Goal: Information Seeking & Learning: Compare options

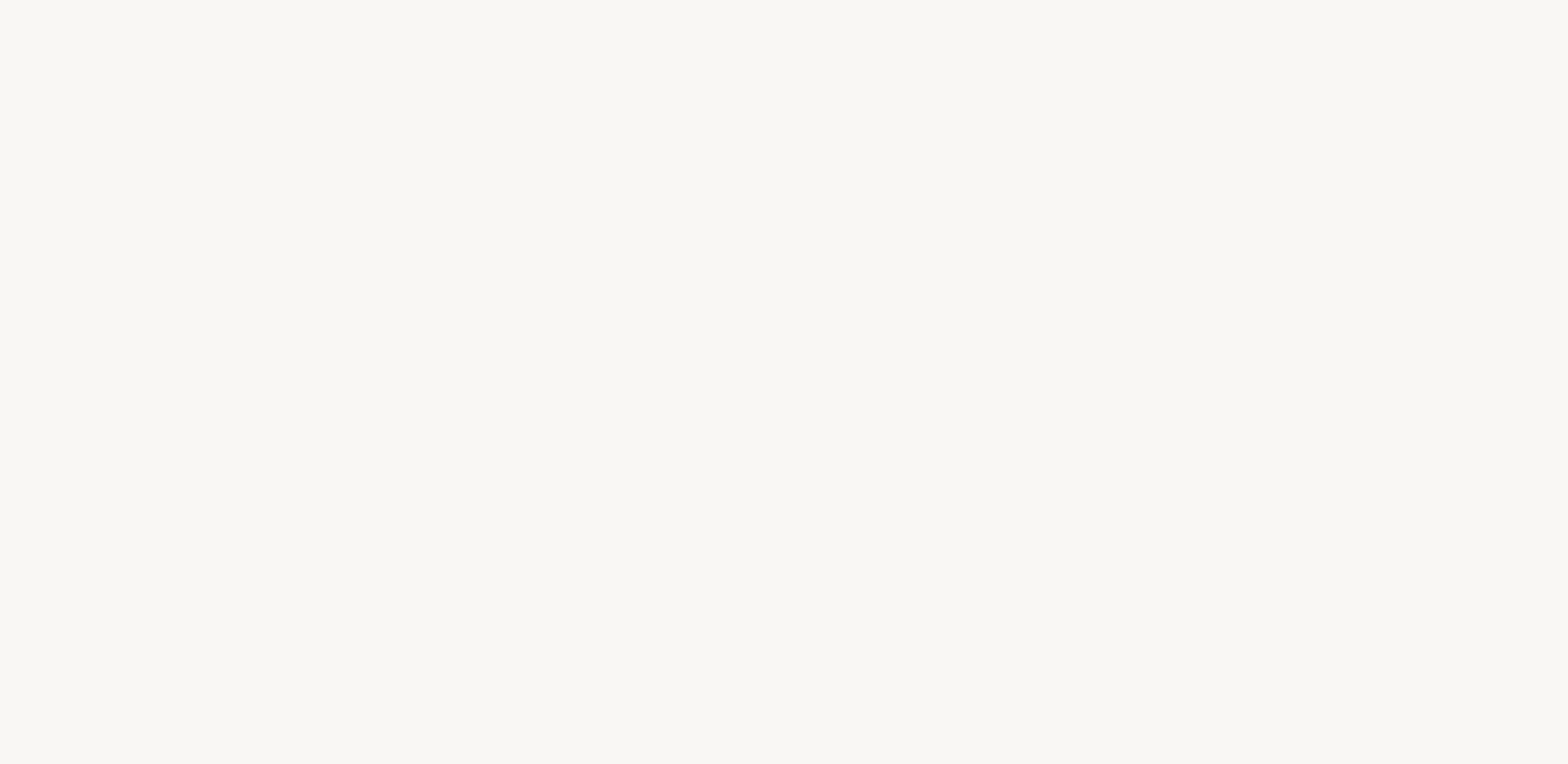
select select "FR"
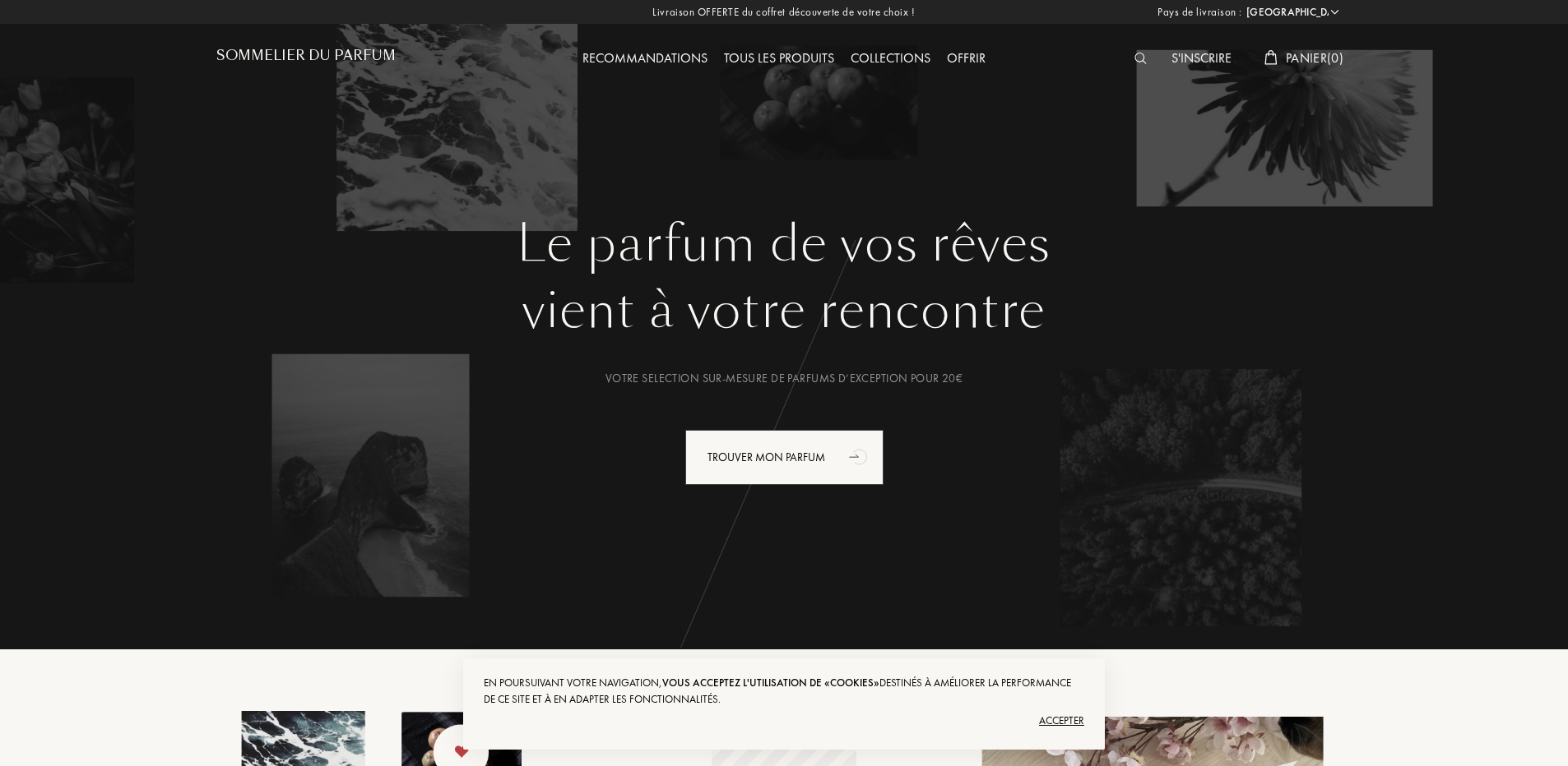
click at [784, 63] on div "Tous les produits" at bounding box center [778, 58] width 126 height 21
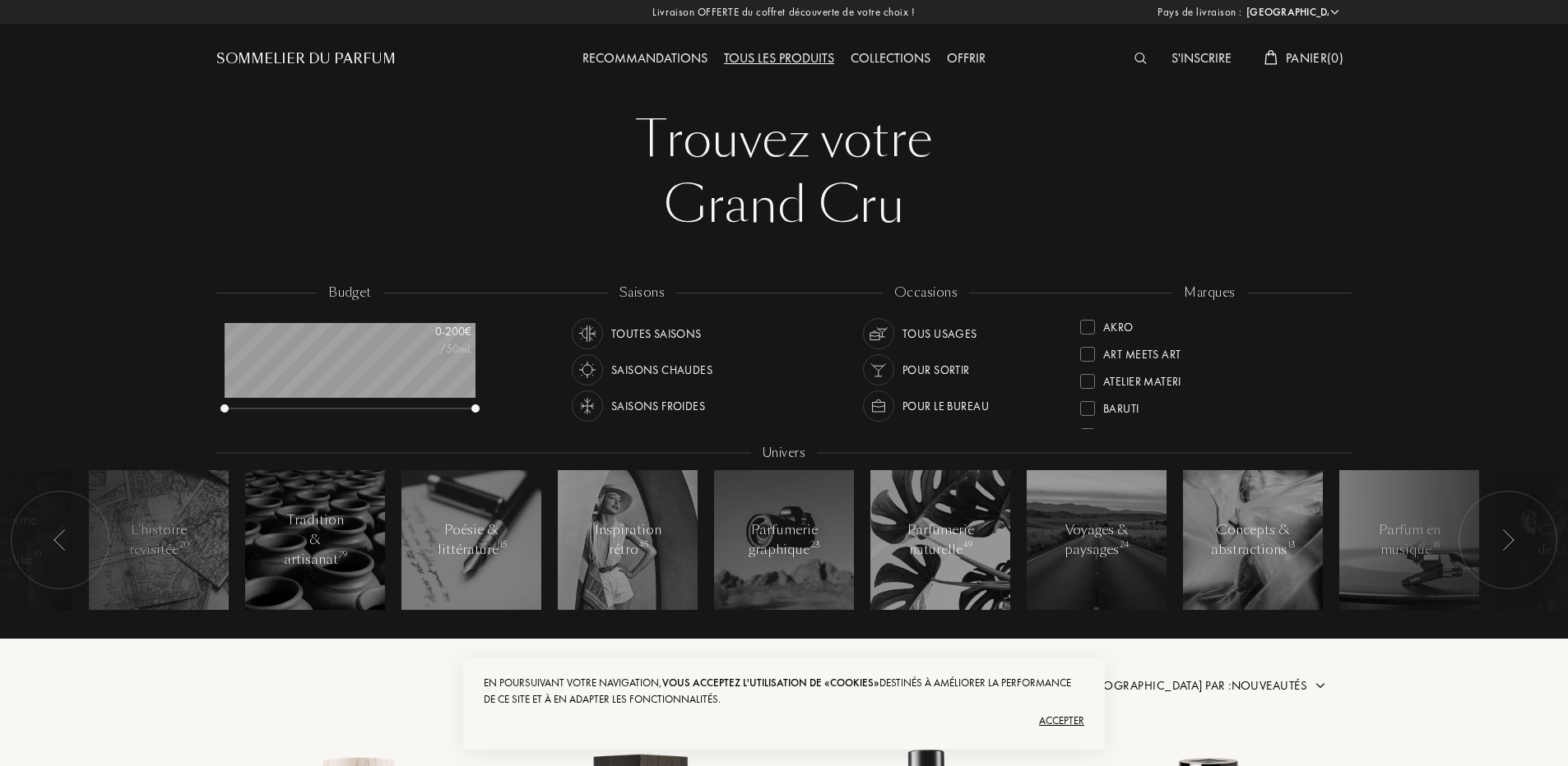
select select "FR"
click at [313, 47] on div "Sommelier du Parfum" at bounding box center [359, 45] width 284 height 90
click at [323, 54] on div "Sommelier du Parfum" at bounding box center [306, 58] width 180 height 20
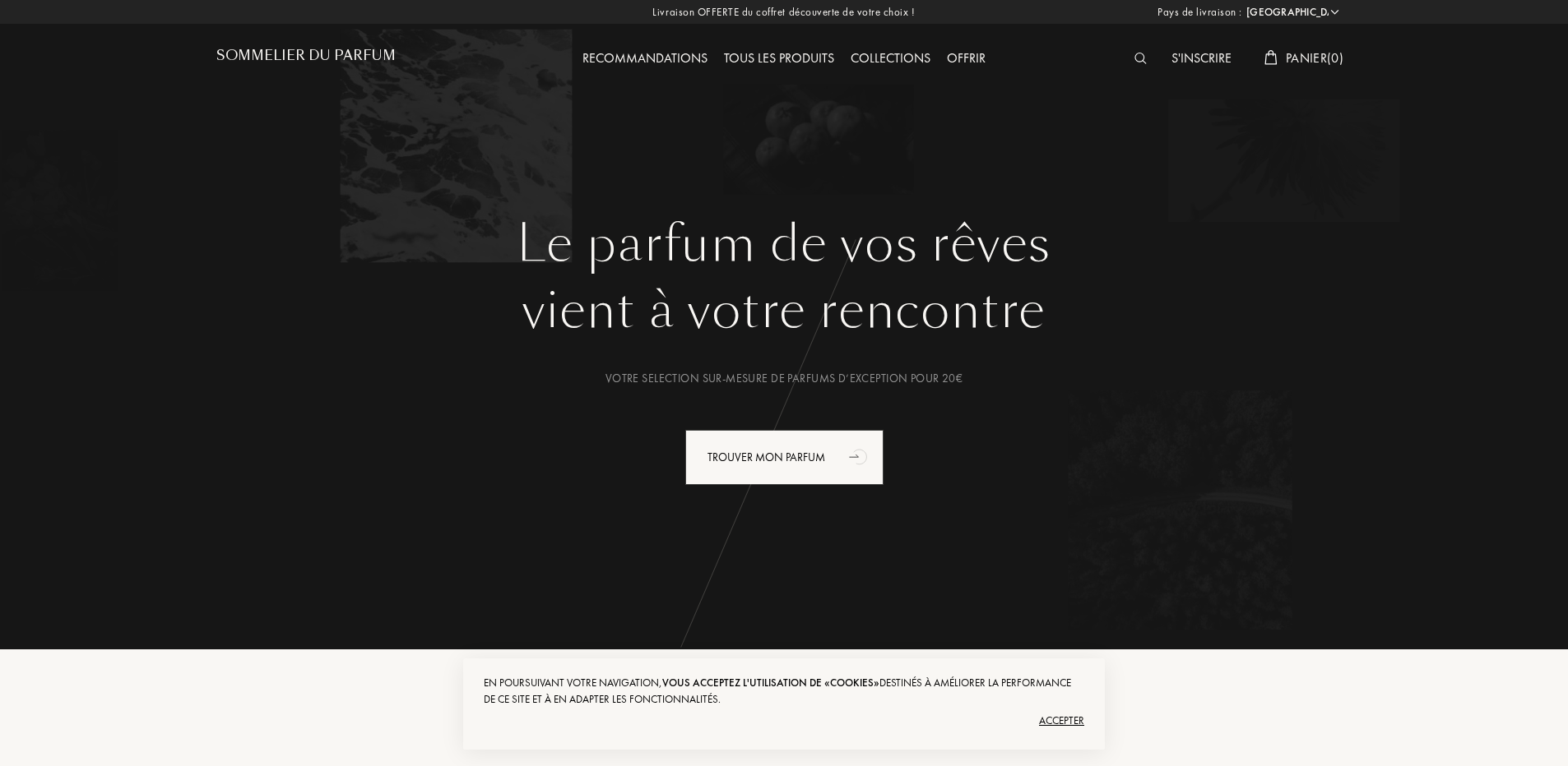
select select "FR"
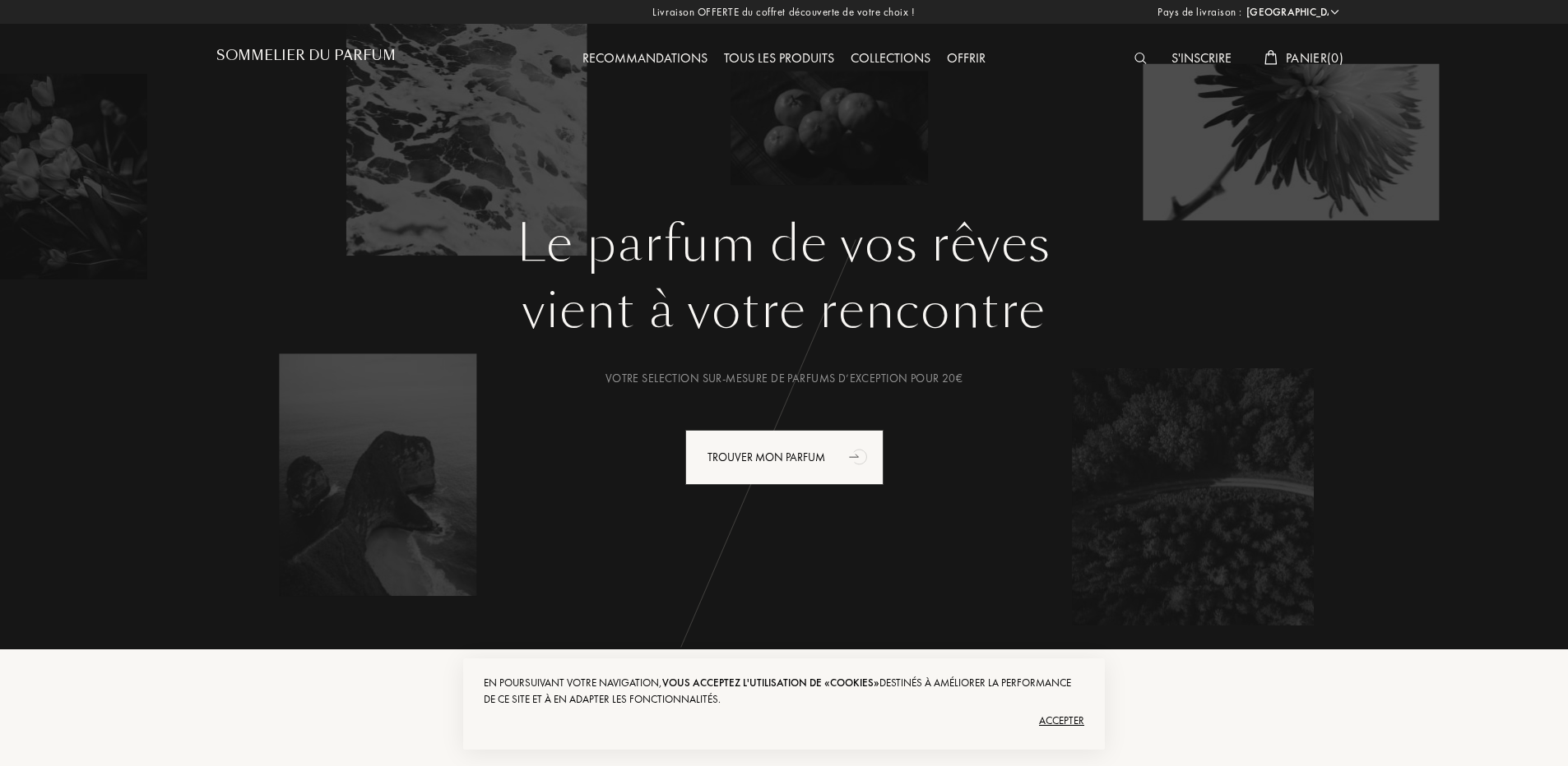
click at [1140, 54] on img at bounding box center [1141, 58] width 12 height 11
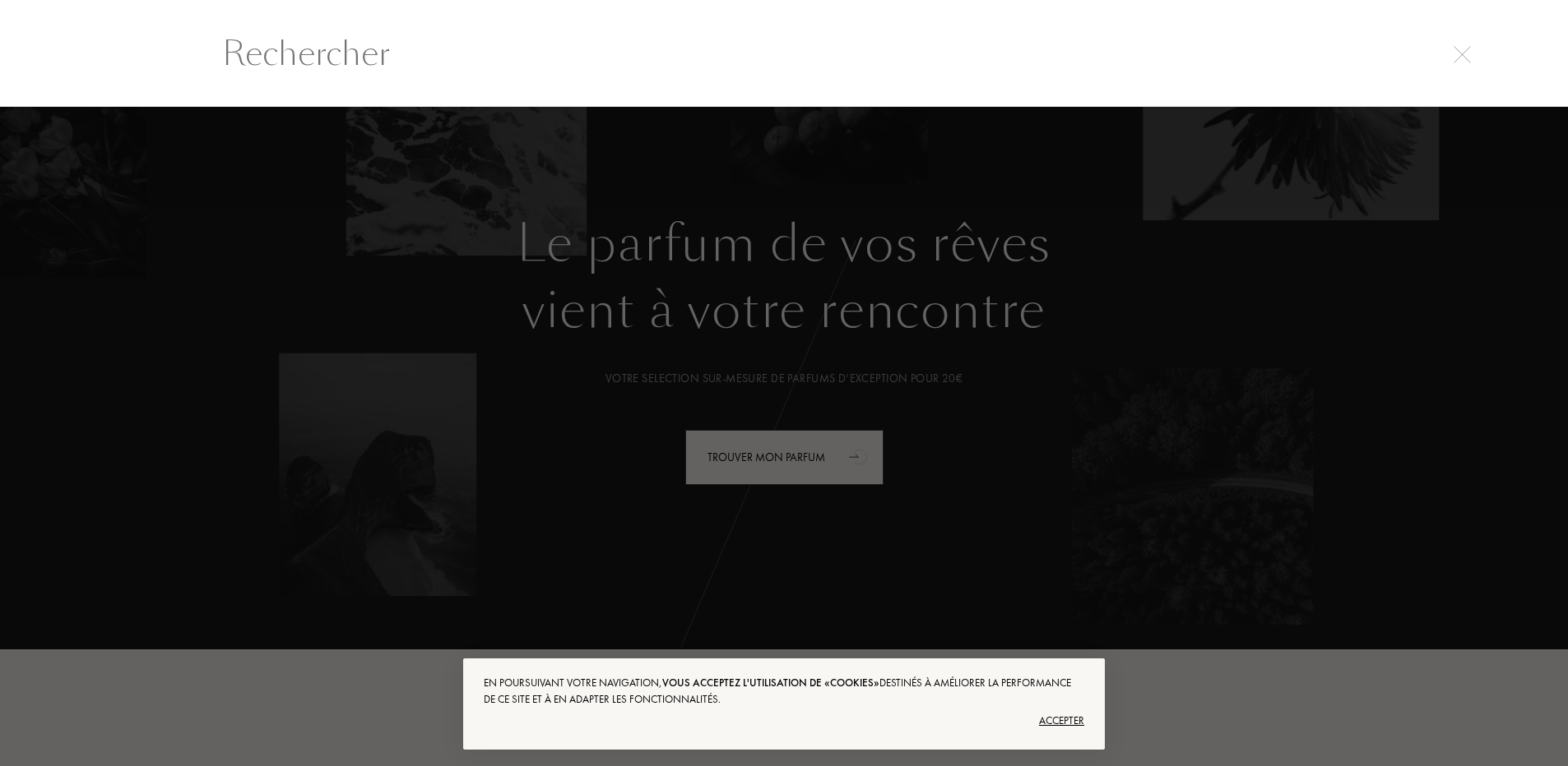
scroll to position [1, 0]
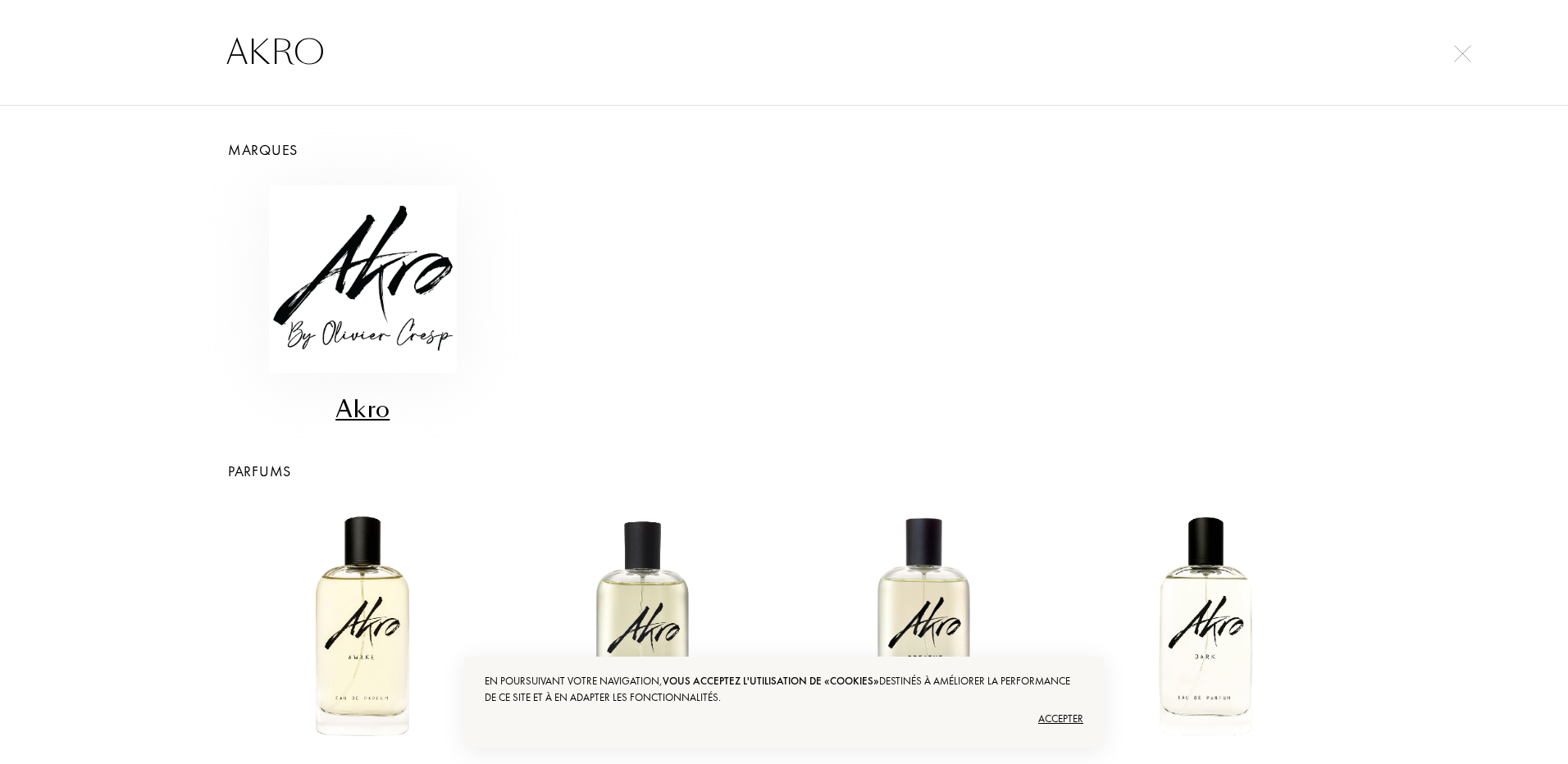
type input "AKRO"
click at [365, 315] on img at bounding box center [363, 279] width 188 height 188
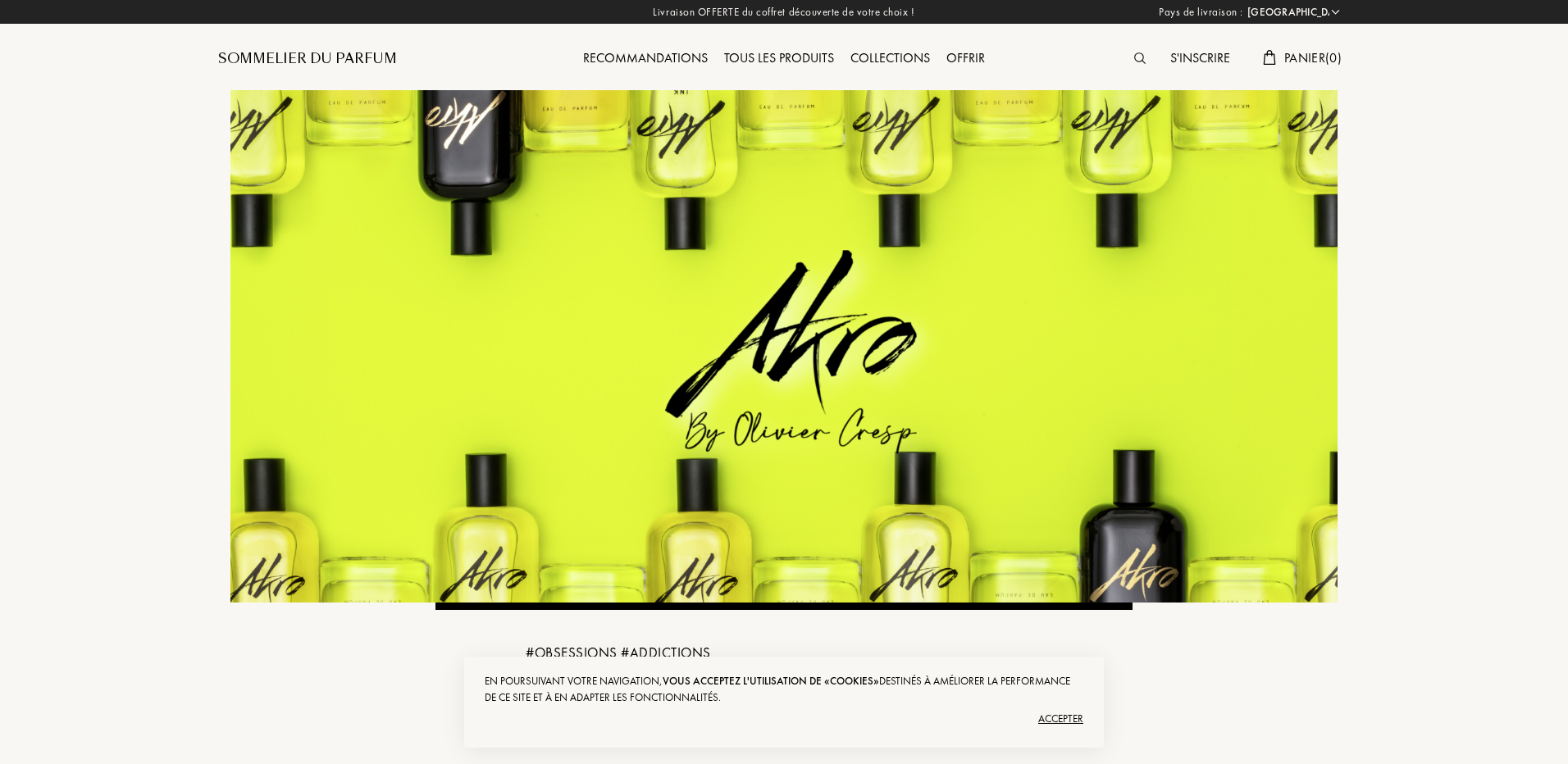
select select "FR"
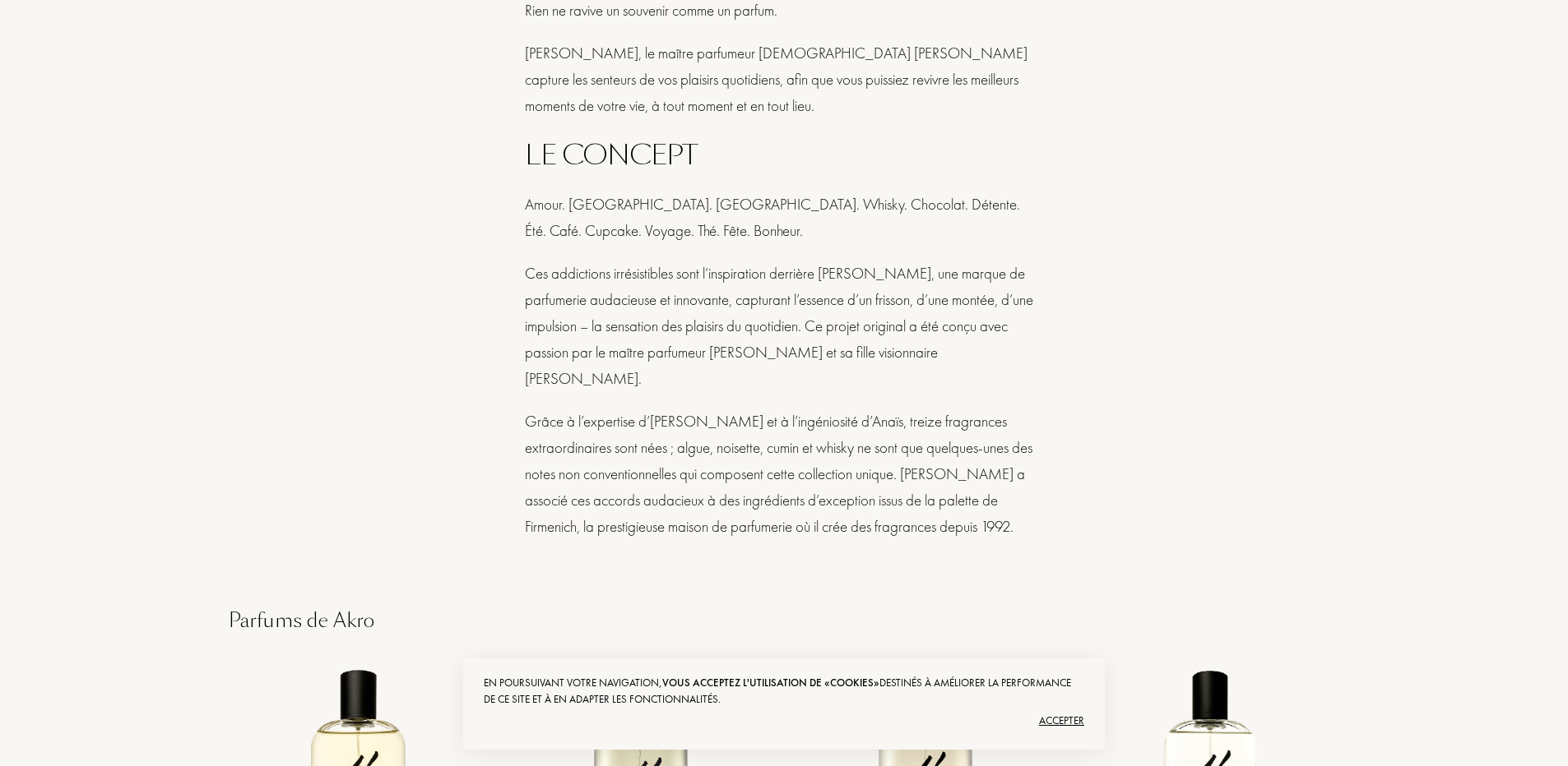
scroll to position [904, 0]
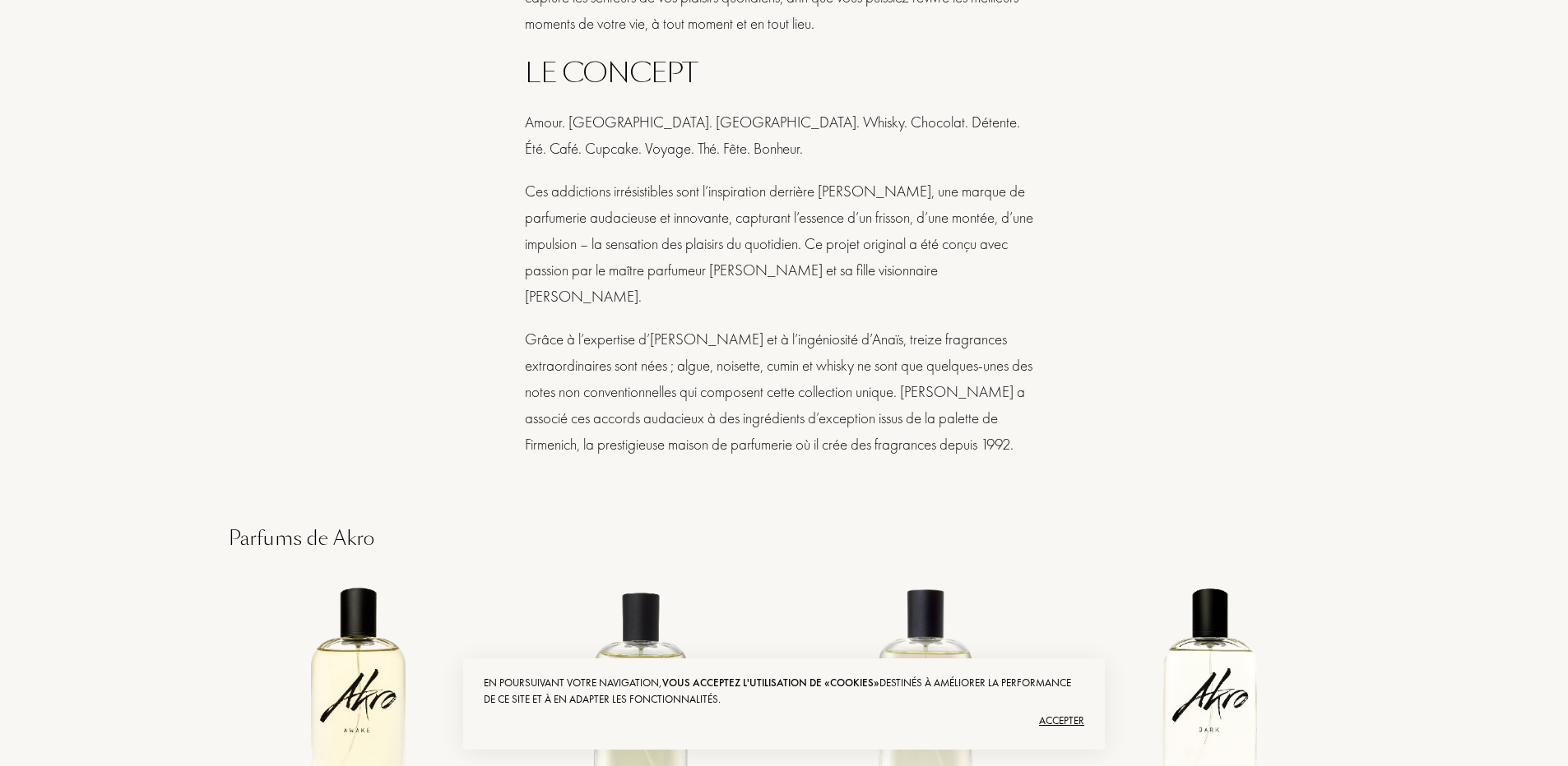
click at [1088, 719] on div "En poursuivant votre navigation, vous acceptez l'utilisation de «cookies» desti…" at bounding box center [784, 704] width 642 height 92
click at [1070, 725] on div "Accepter" at bounding box center [784, 721] width 600 height 27
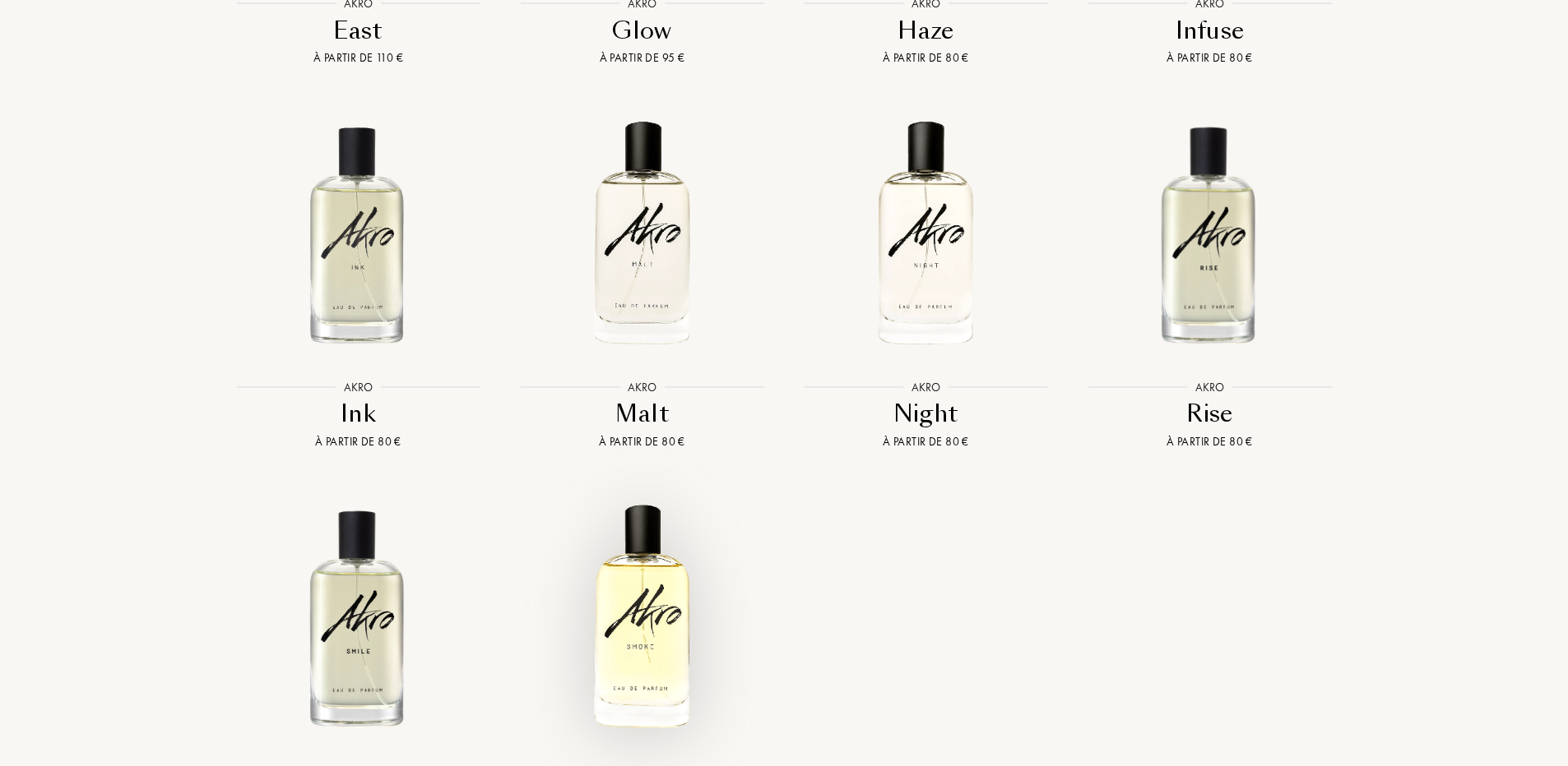
scroll to position [2221, 0]
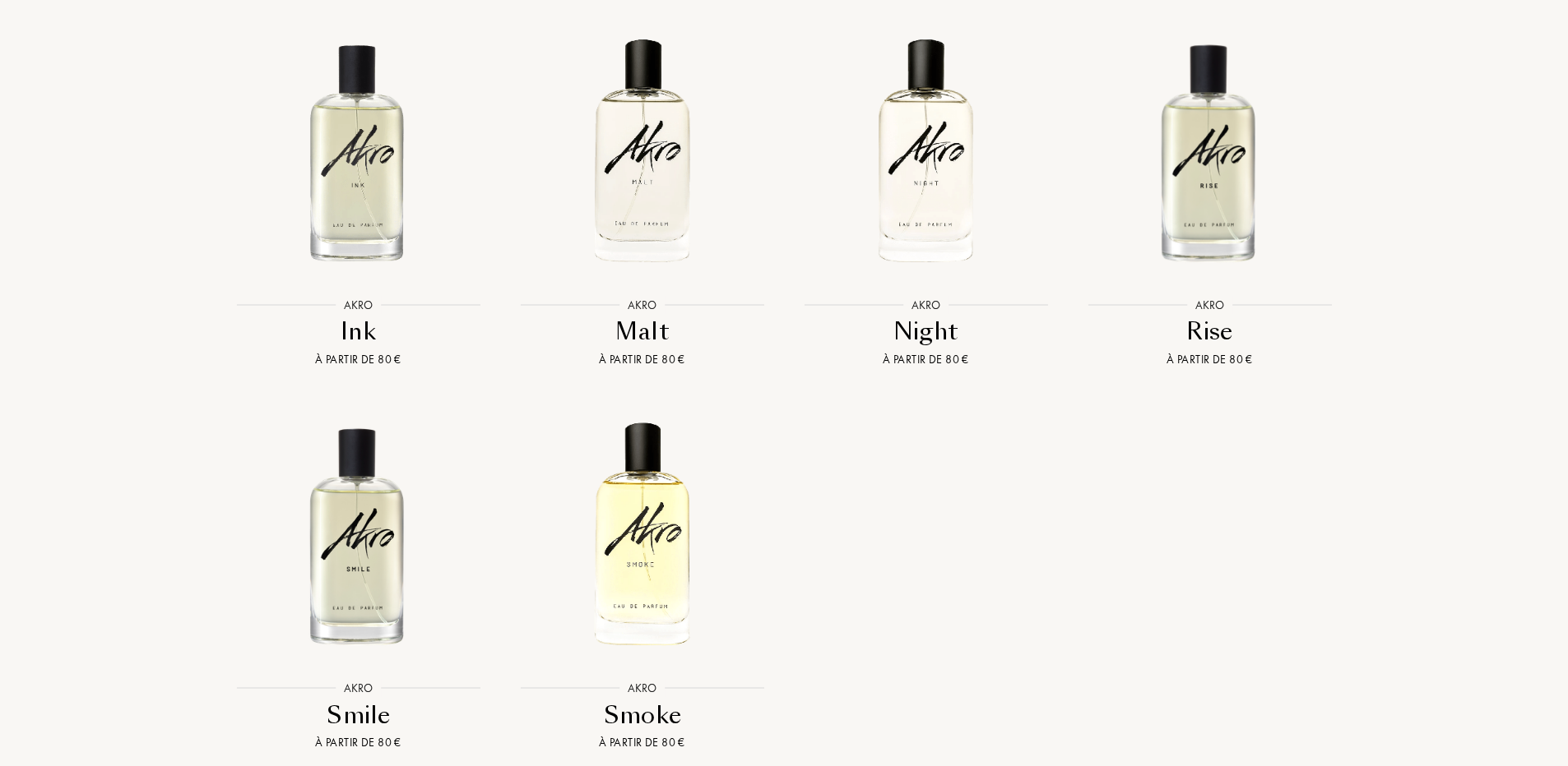
click at [350, 549] on img at bounding box center [358, 534] width 255 height 255
click at [1013, 316] on div "Night" at bounding box center [925, 331] width 271 height 32
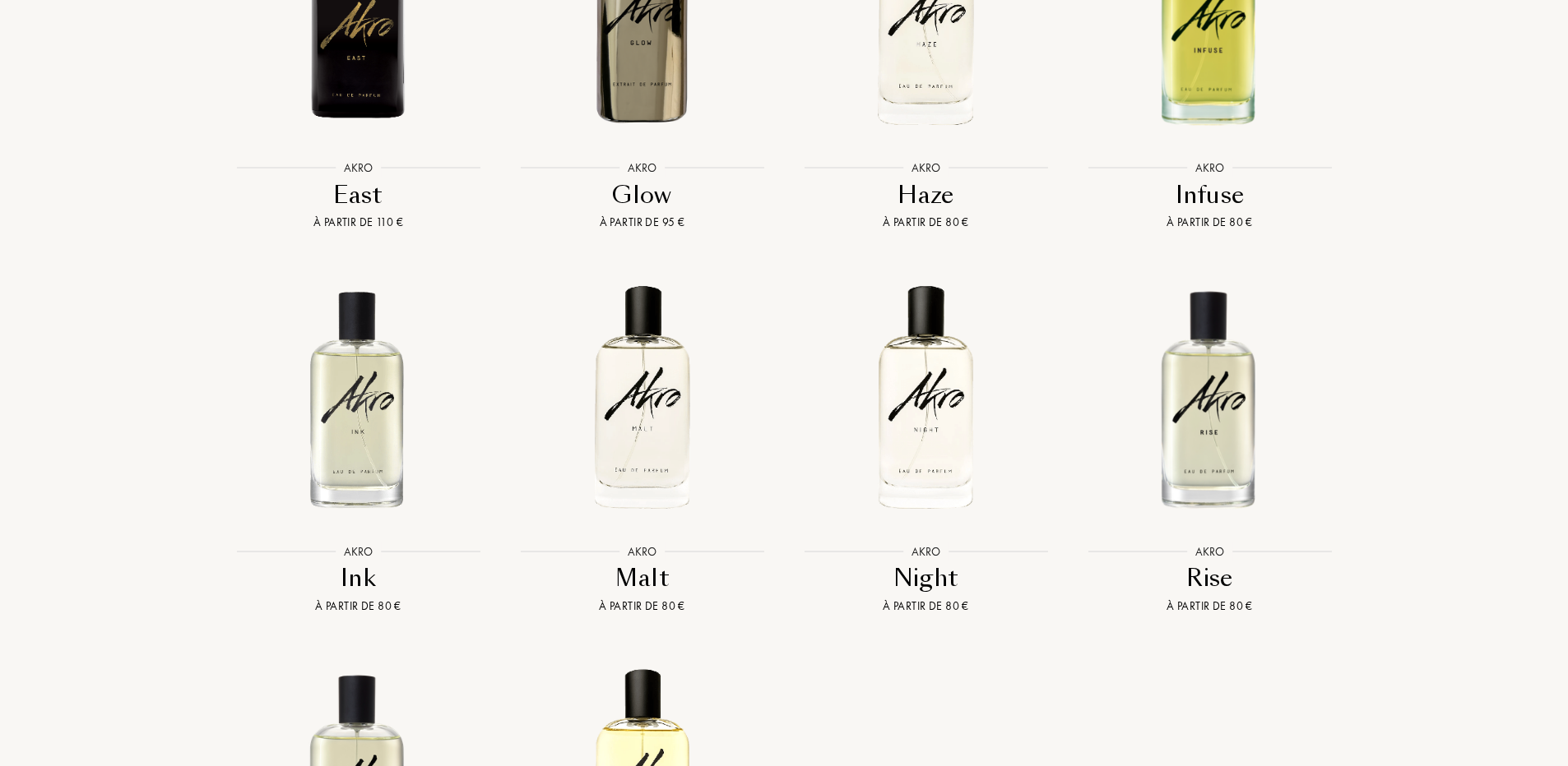
scroll to position [1727, 0]
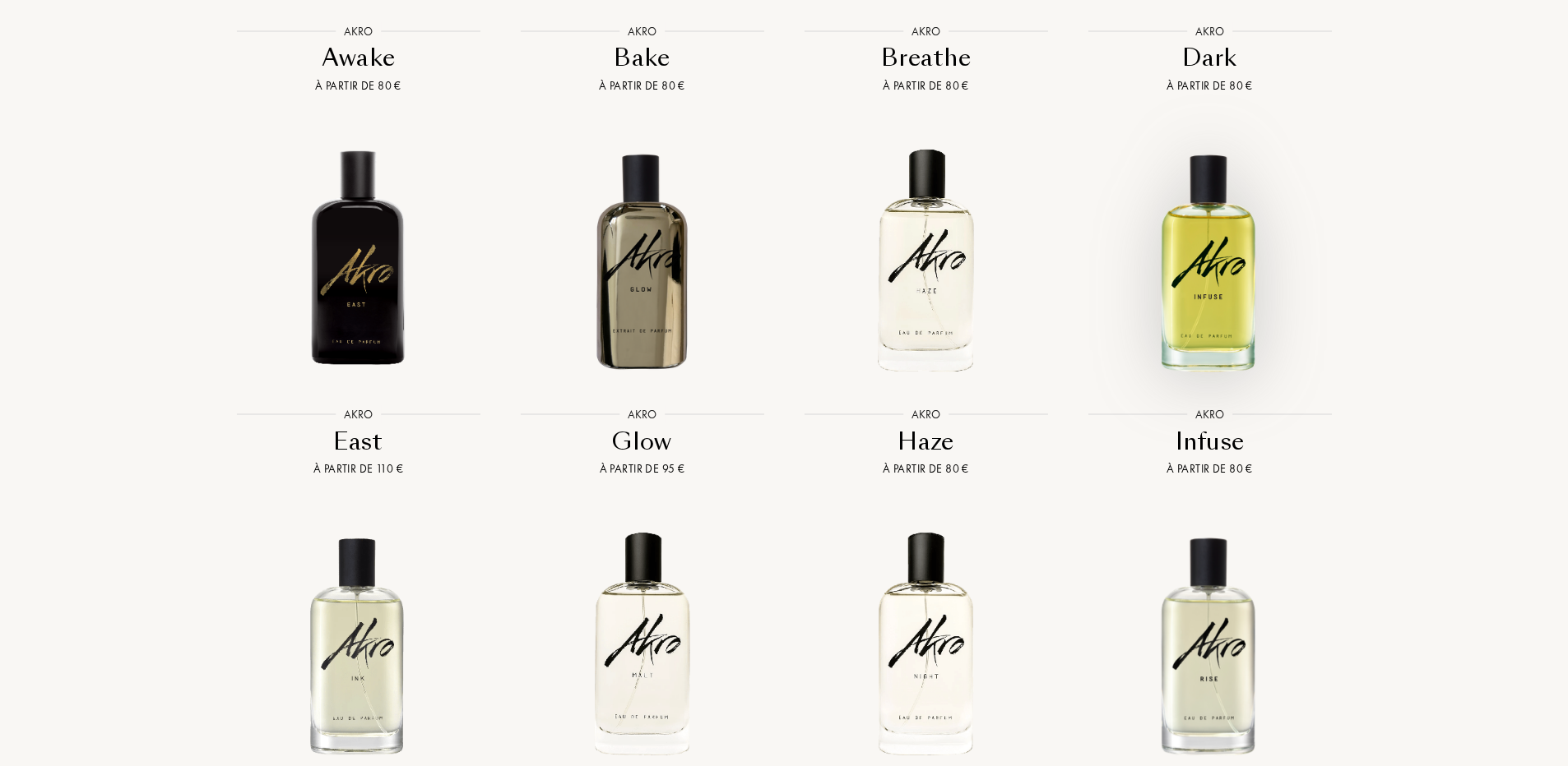
click at [1182, 356] on img at bounding box center [1209, 260] width 255 height 255
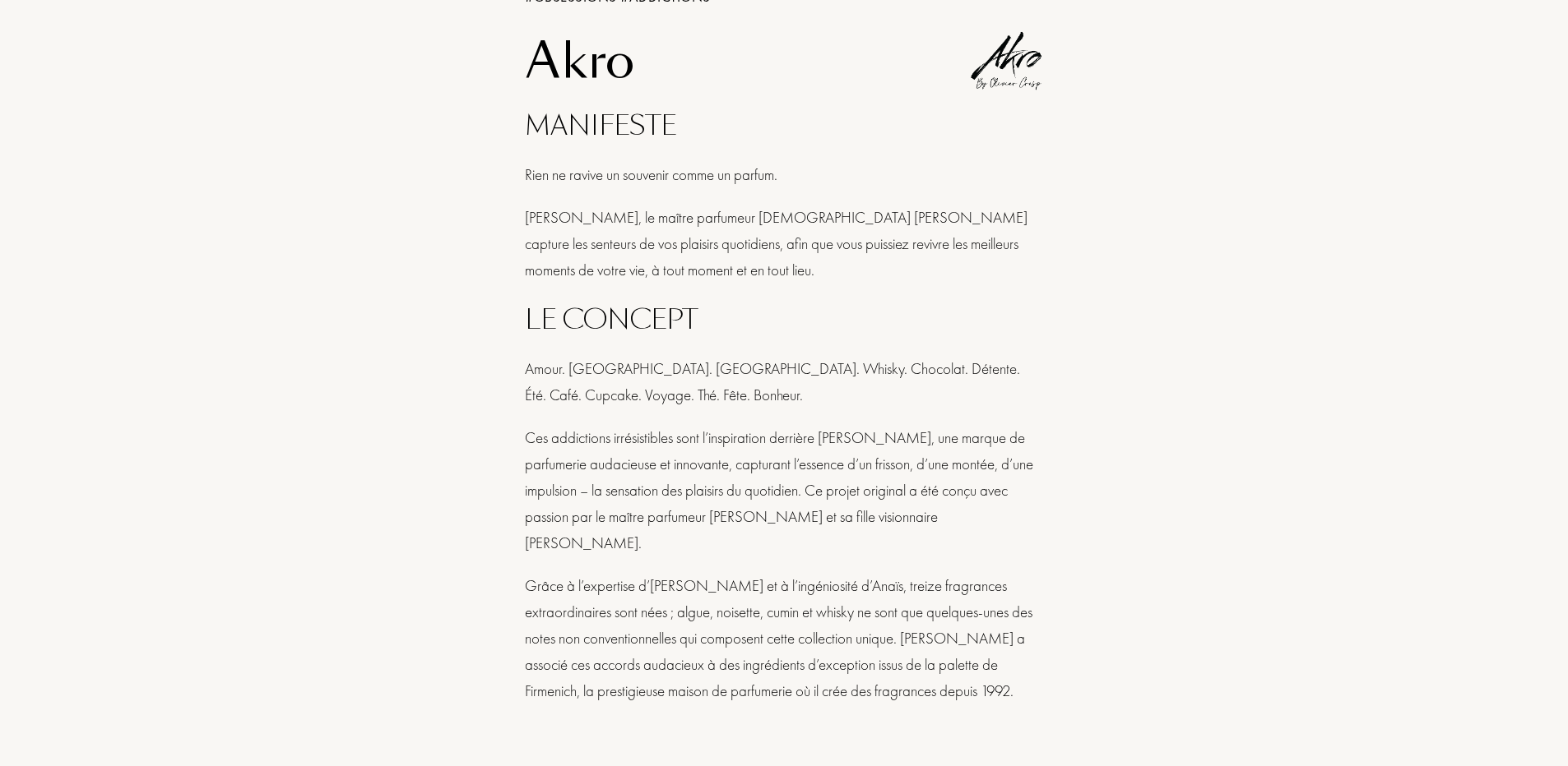
scroll to position [493, 0]
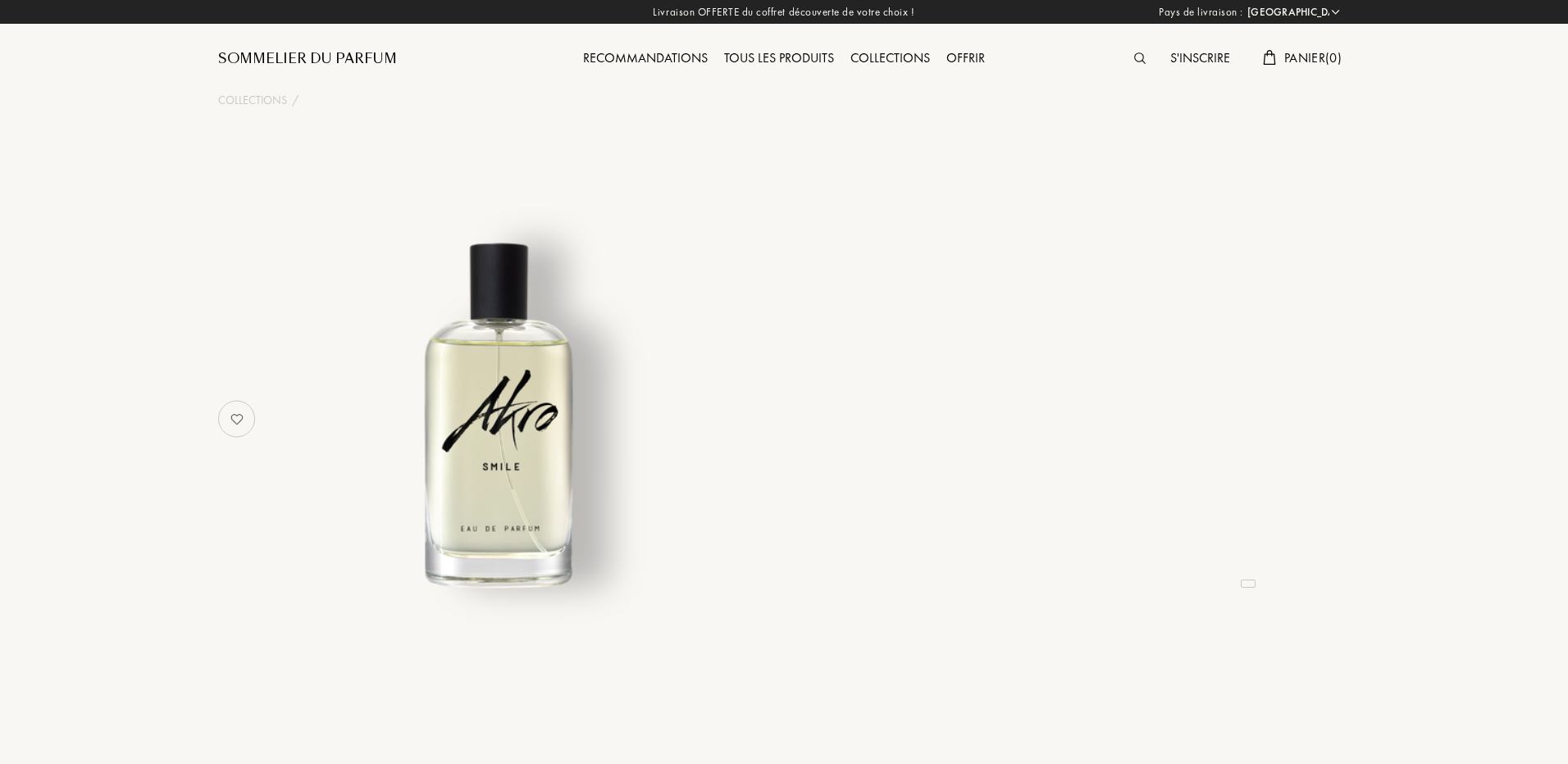
select select "FR"
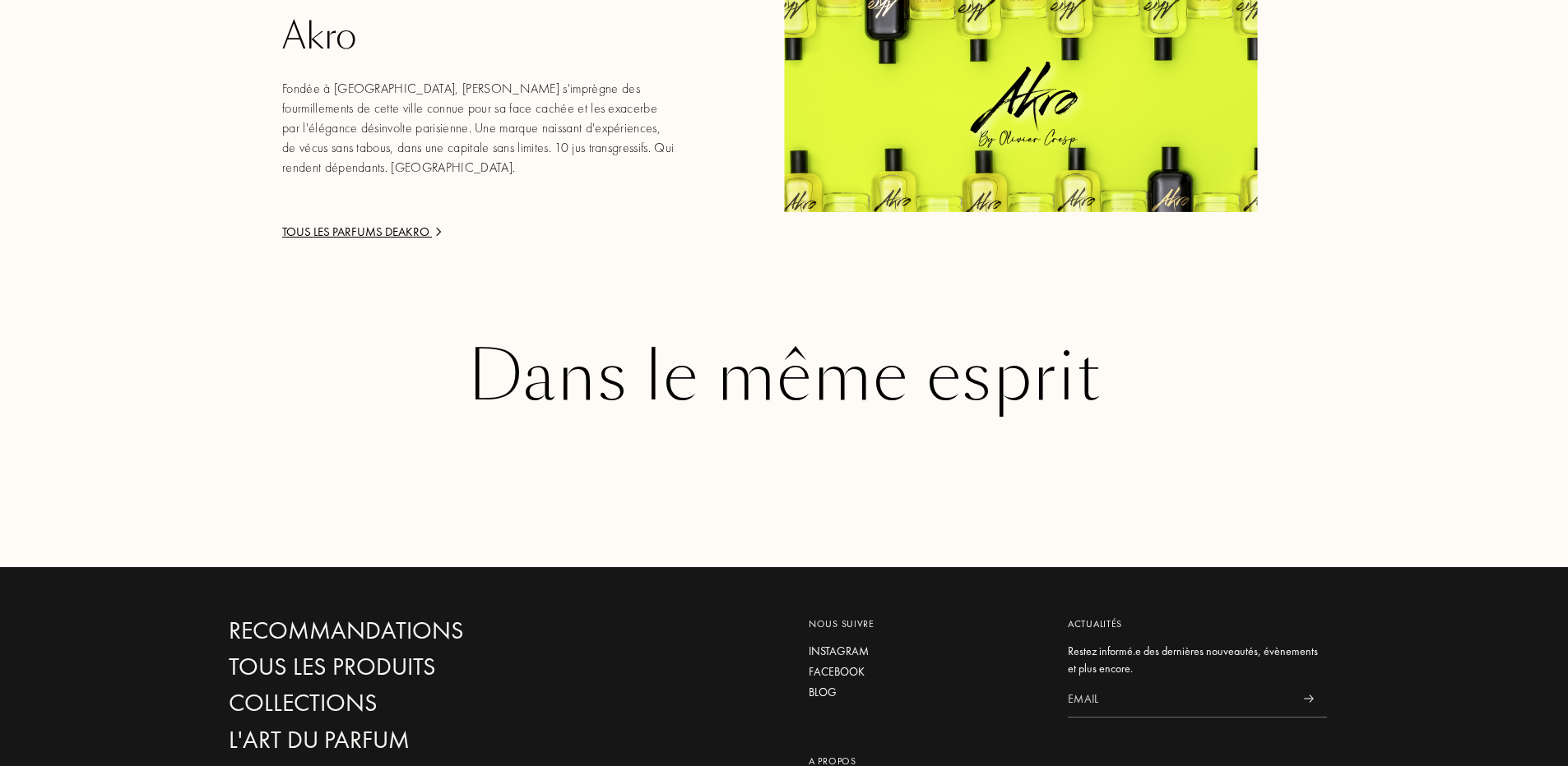
scroll to position [2836, 0]
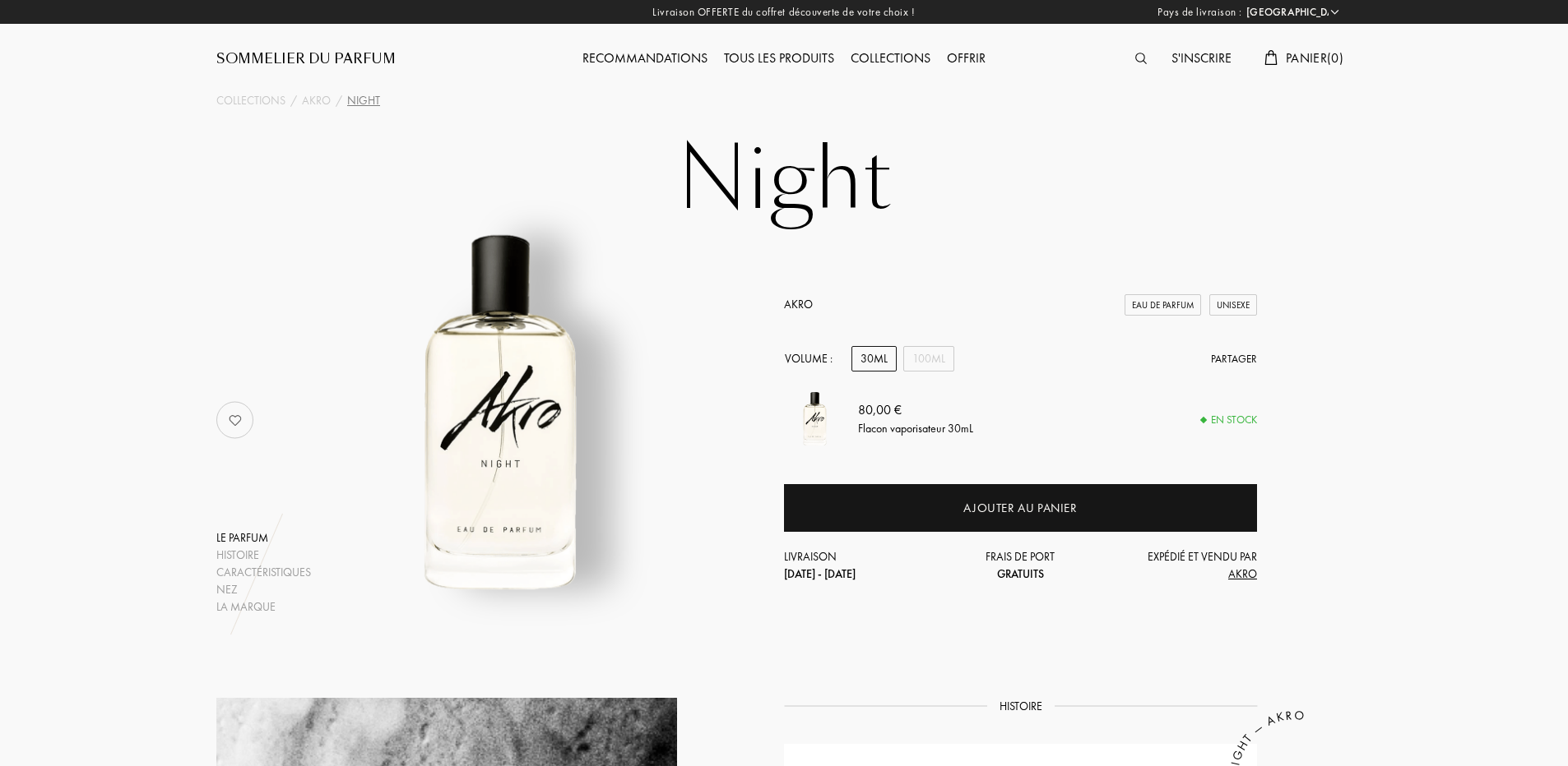
select select "FR"
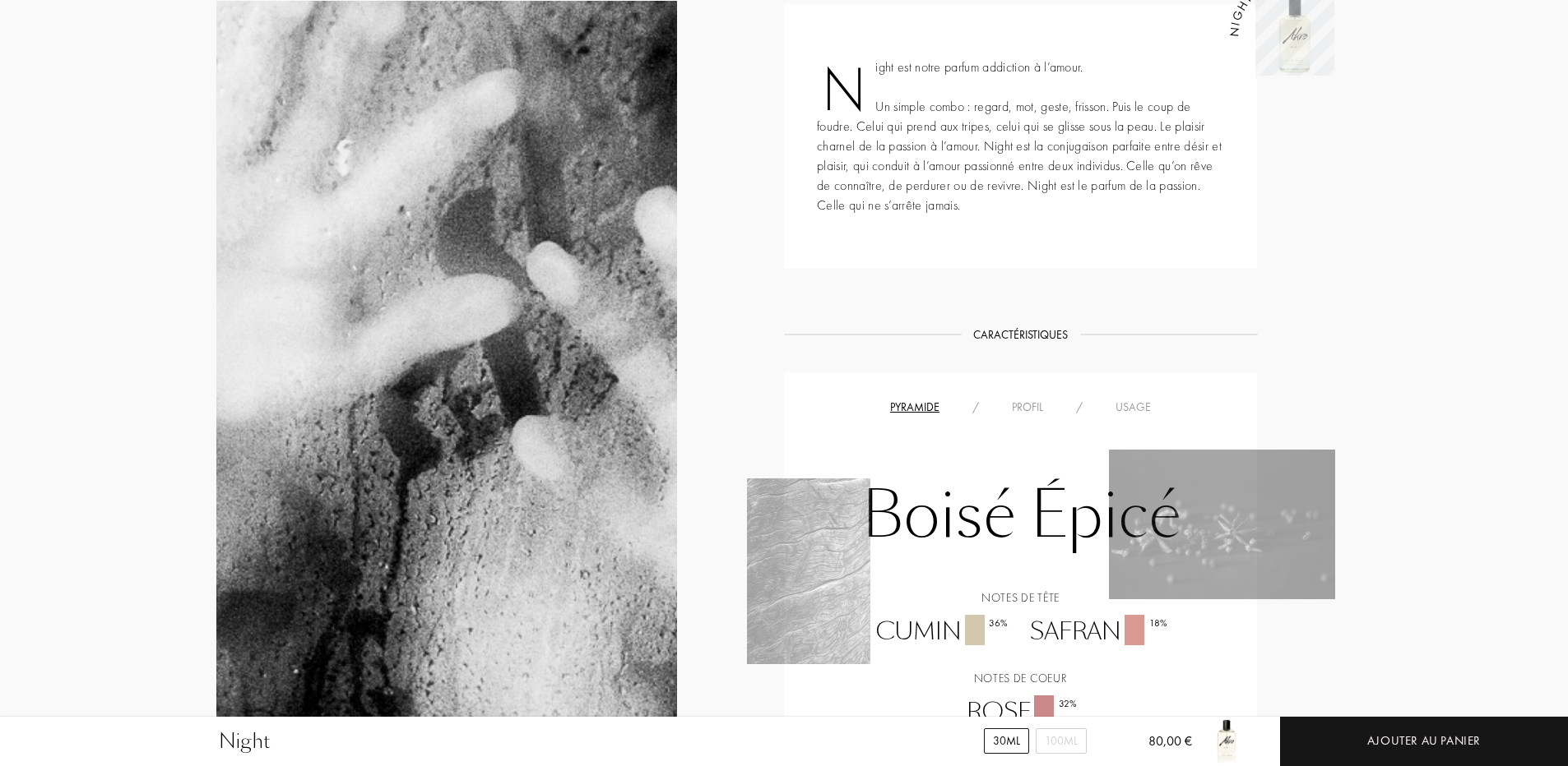
scroll to position [1069, 0]
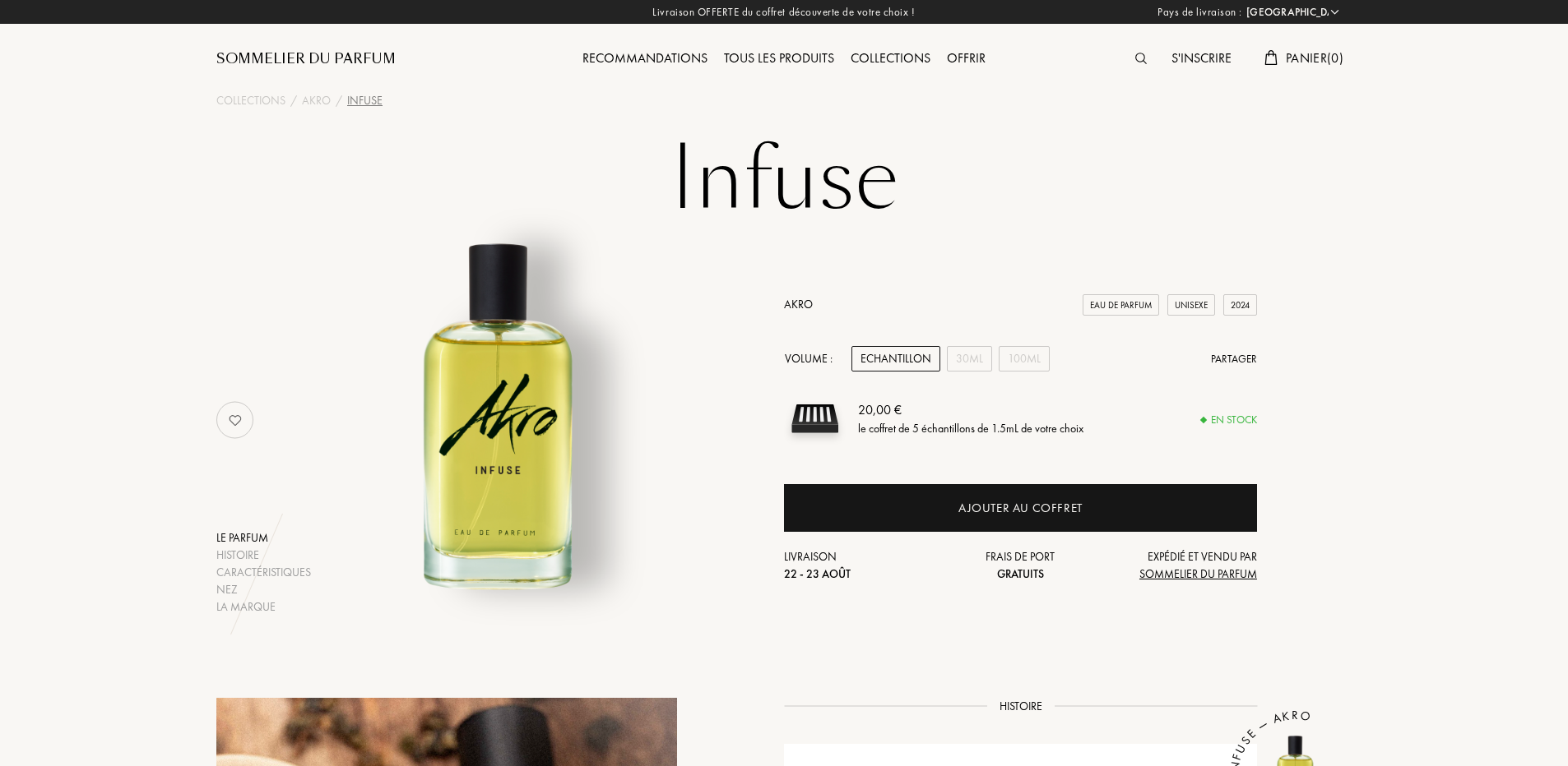
select select "FR"
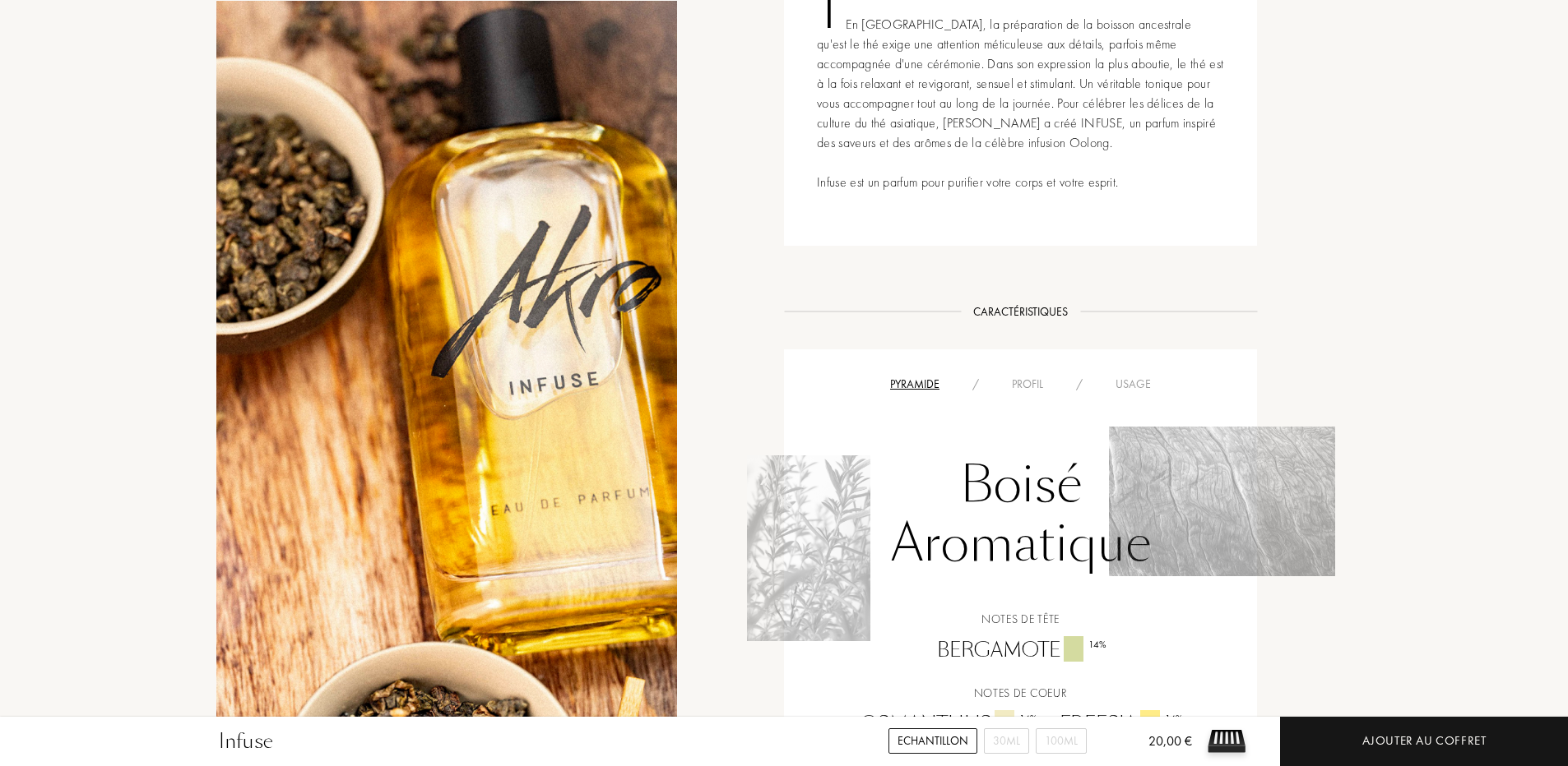
scroll to position [1234, 0]
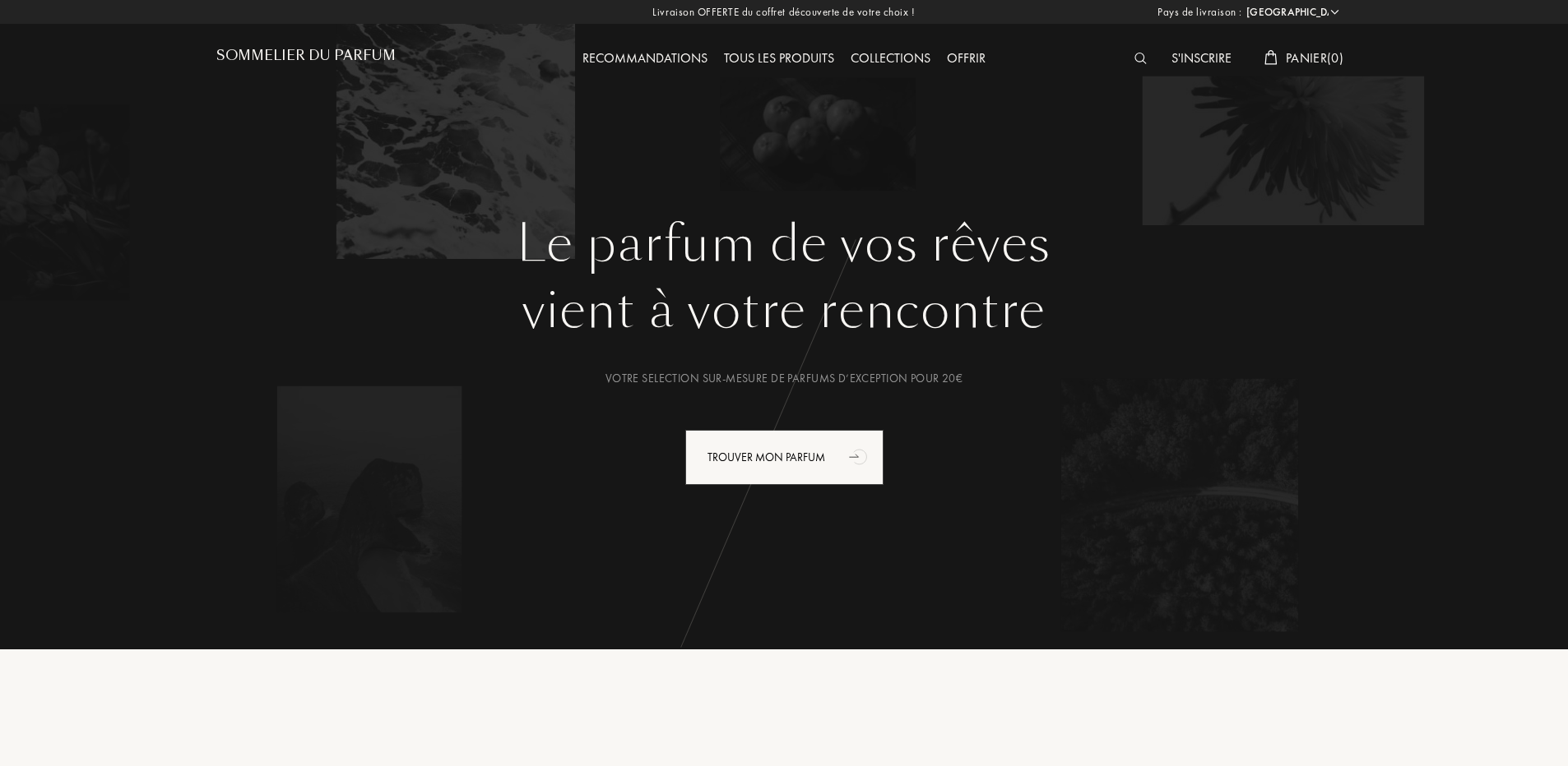
select select "FR"
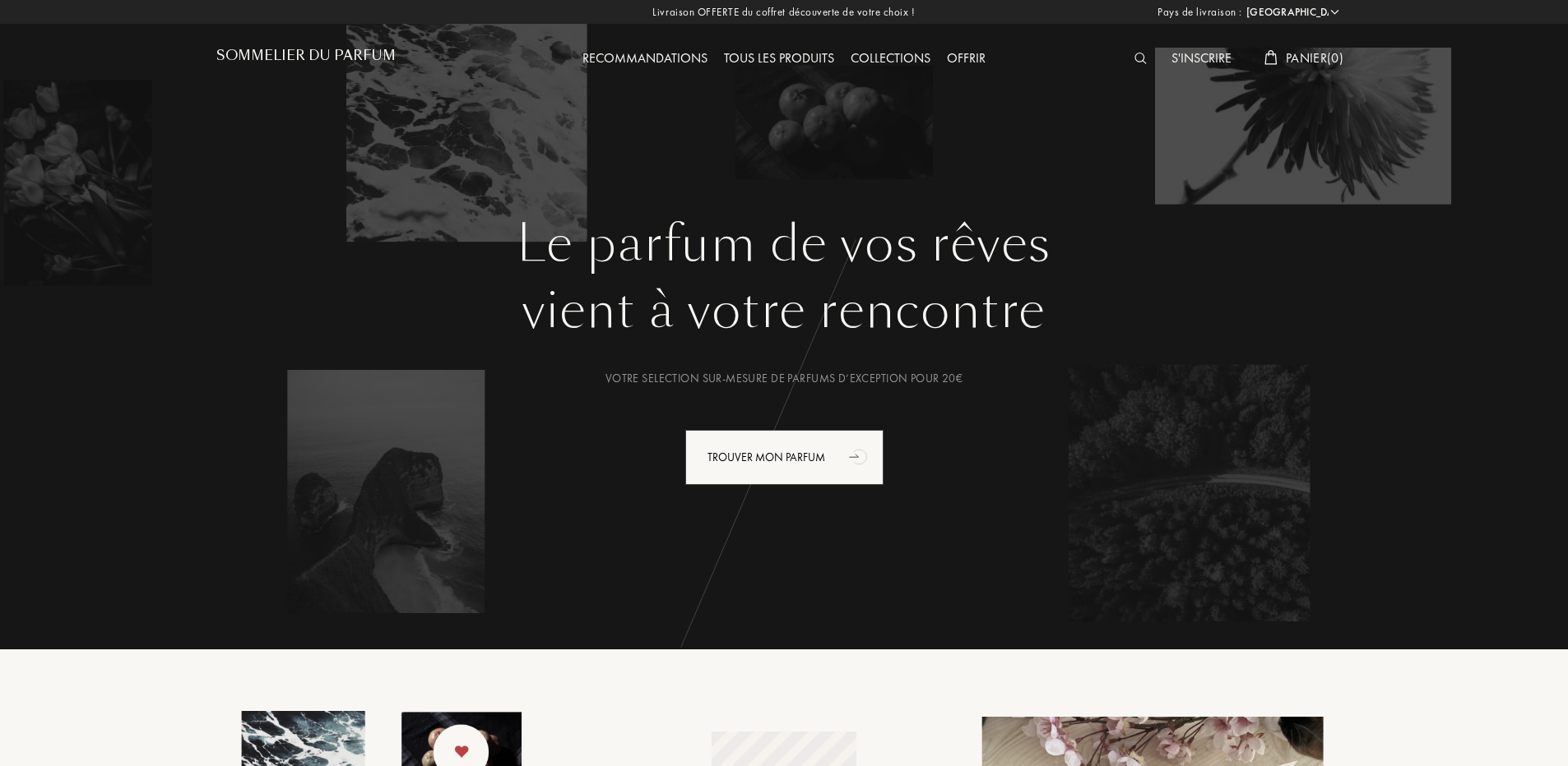
click at [1134, 51] on div at bounding box center [1144, 58] width 37 height 21
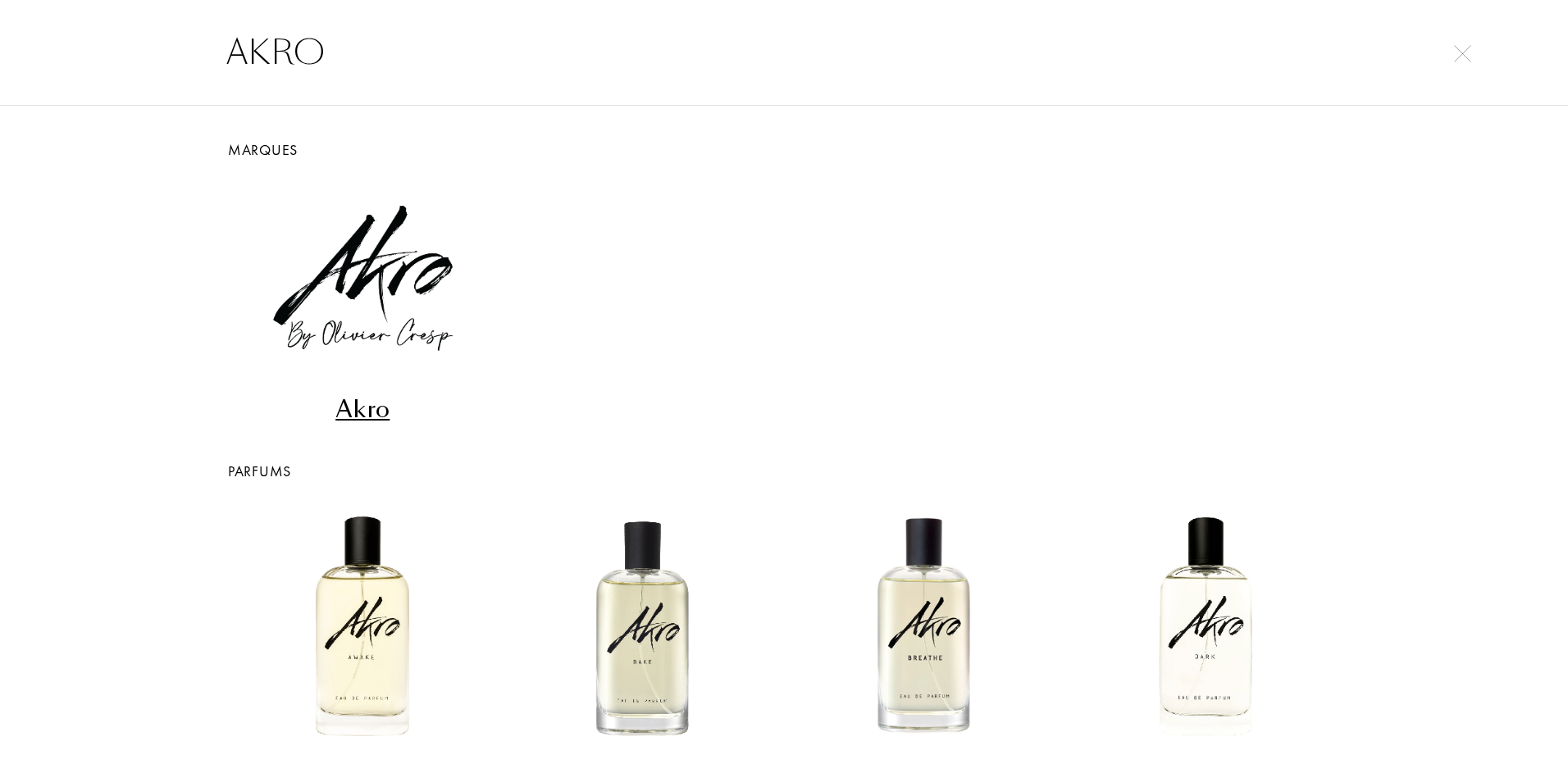
type input "AKRO"
click at [259, 399] on div "Akro" at bounding box center [363, 409] width 268 height 32
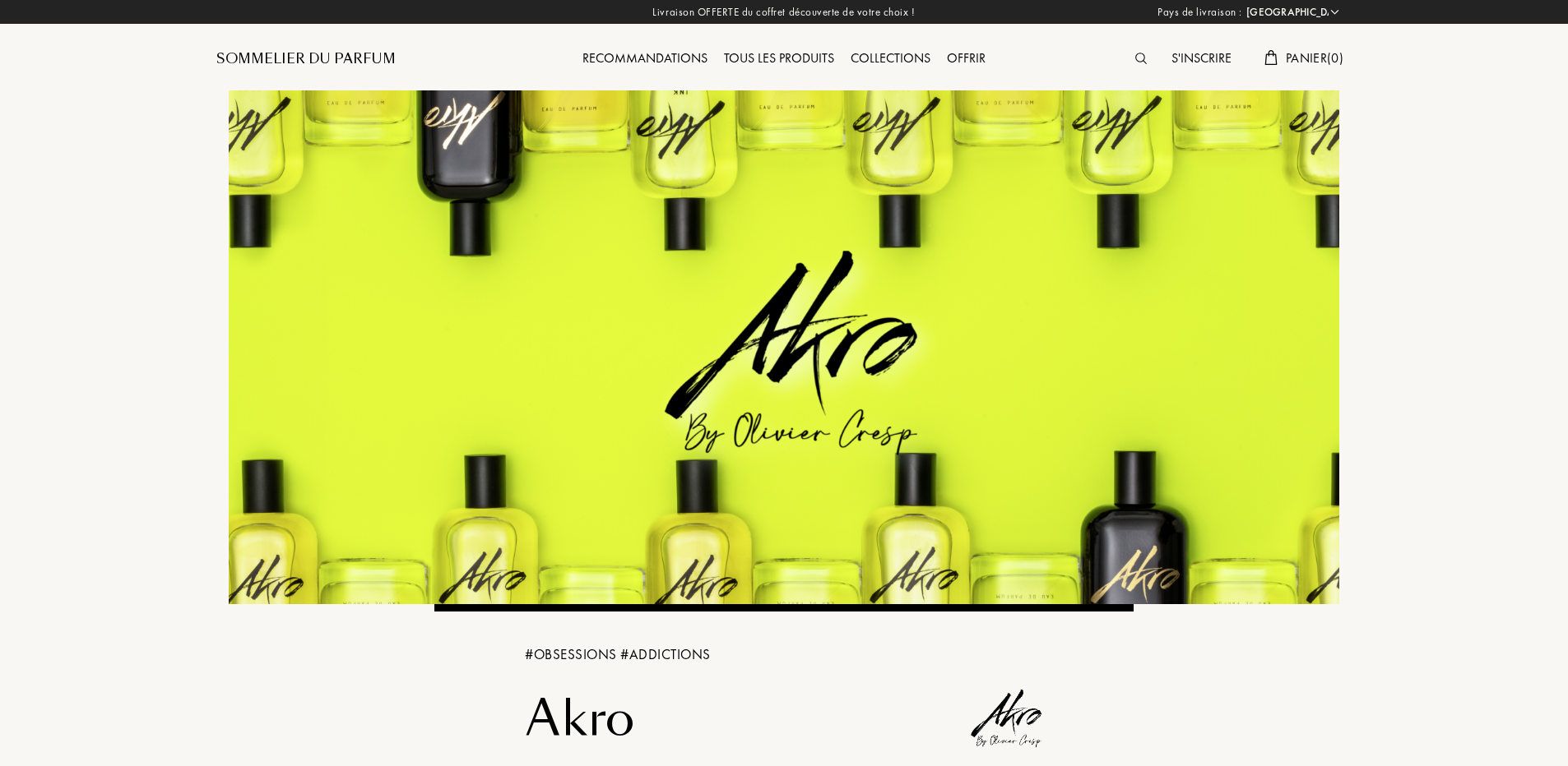
select select "FR"
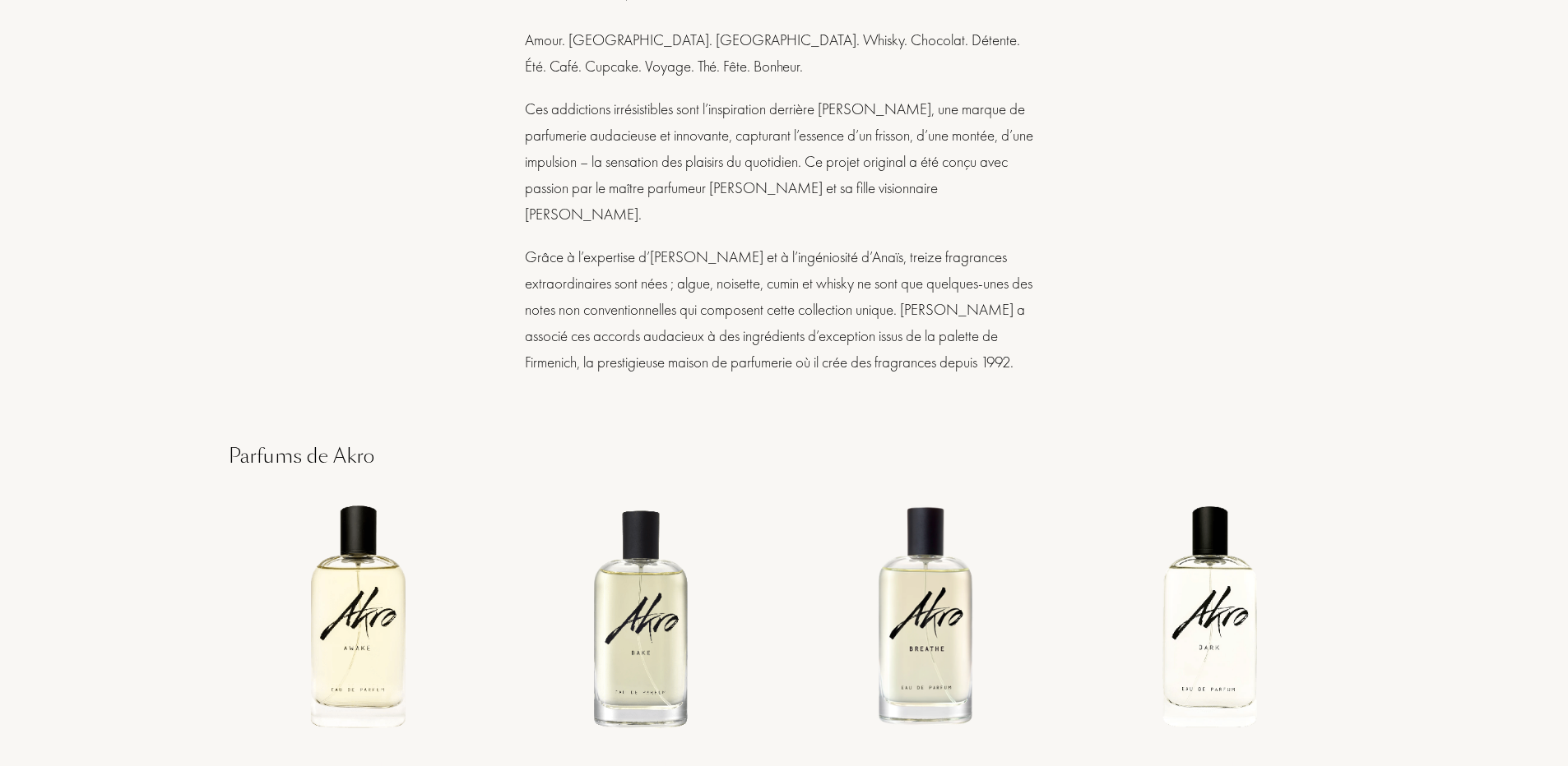
scroll to position [1315, 0]
